Goal: Task Accomplishment & Management: Complete application form

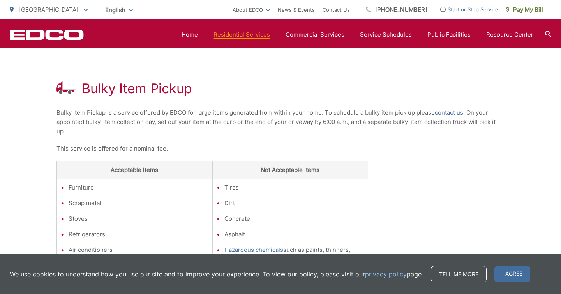
scroll to position [122, 0]
click at [442, 113] on link "contact us" at bounding box center [449, 112] width 28 height 9
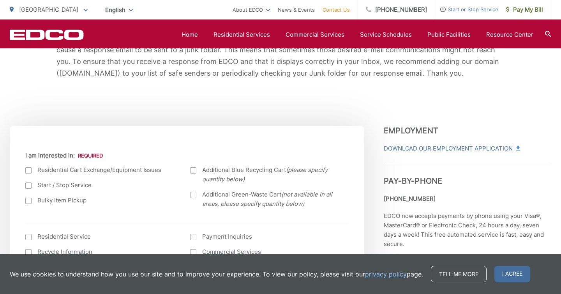
scroll to position [202, 0]
click at [28, 197] on label "Bulky Item Pickup" at bounding box center [99, 199] width 149 height 9
click at [0, 0] on input "Bulky Item Pickup" at bounding box center [0, 0] width 0 height 0
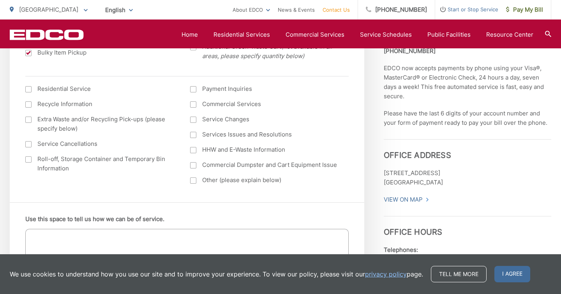
scroll to position [431, 0]
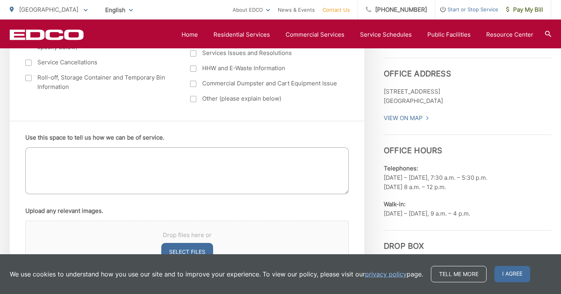
click at [94, 173] on textarea "Use this space to tell us how we can be of service." at bounding box center [186, 170] width 323 height 47
type textarea "I"
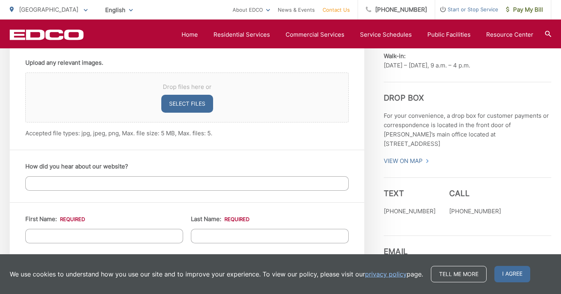
scroll to position [603, 0]
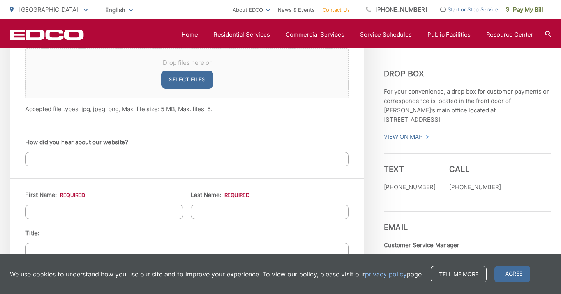
type textarea "Please pick up the furniture."
click at [89, 156] on input "How did you hear about our website?" at bounding box center [186, 159] width 323 height 14
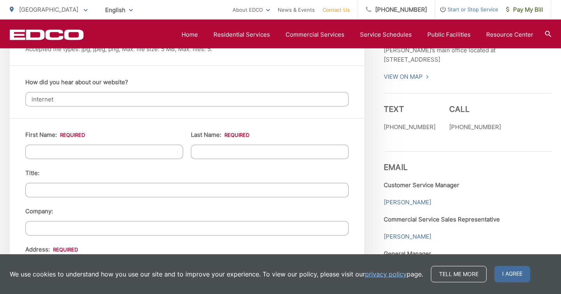
scroll to position [664, 0]
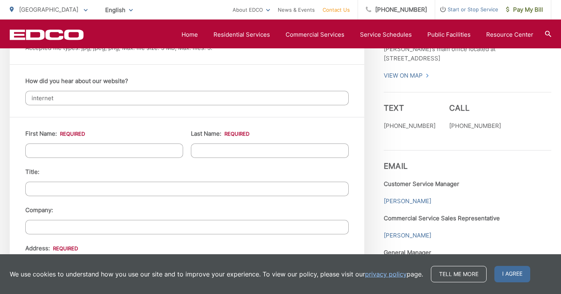
type input "internet"
click at [74, 154] on input "First Name: *" at bounding box center [104, 150] width 158 height 14
type input "April"
click at [200, 151] on input "Last Name: *" at bounding box center [270, 150] width 158 height 14
type input "Main"
